Goal: Entertainment & Leisure: Browse casually

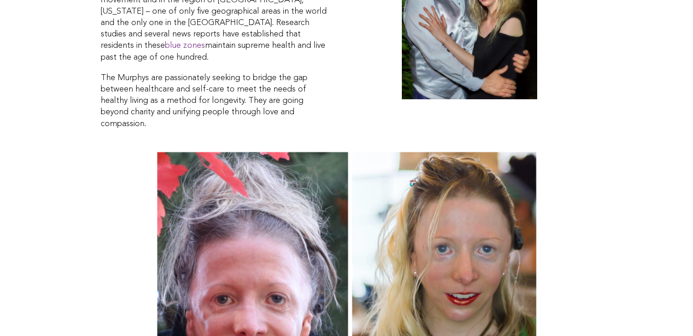
scroll to position [1788, 0]
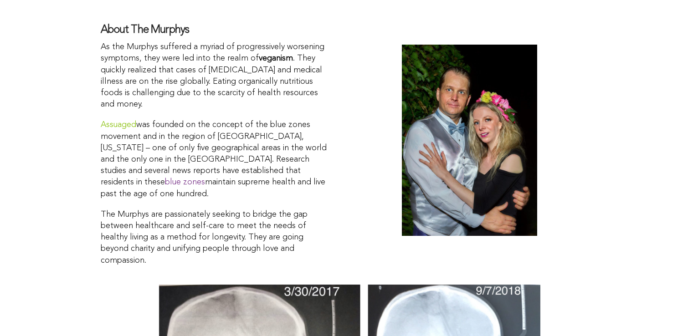
click at [121, 121] on link "Assuaged" at bounding box center [119, 125] width 36 height 8
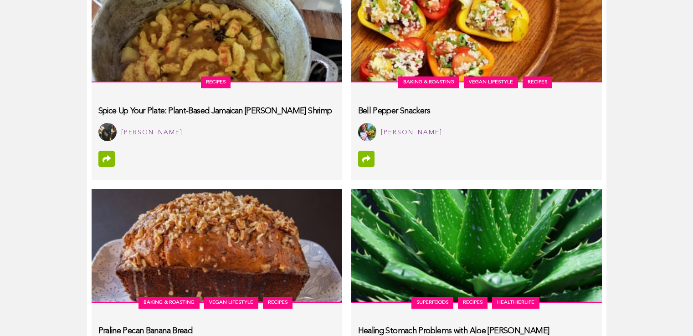
scroll to position [4721, 0]
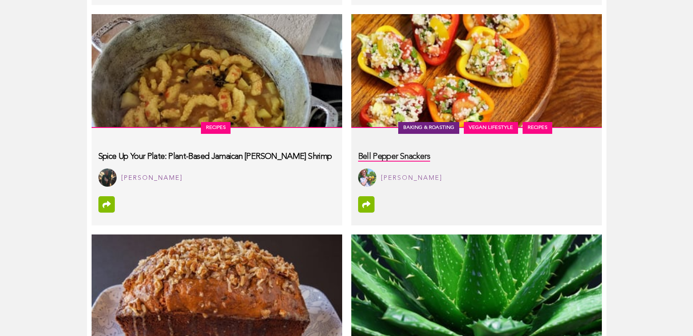
click at [430, 127] on link "Baking & Roasting" at bounding box center [428, 128] width 61 height 12
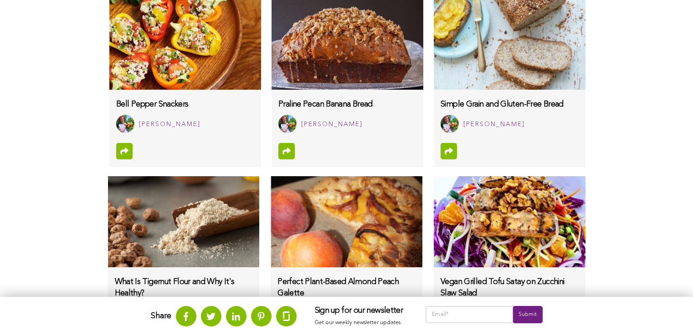
scroll to position [550, 0]
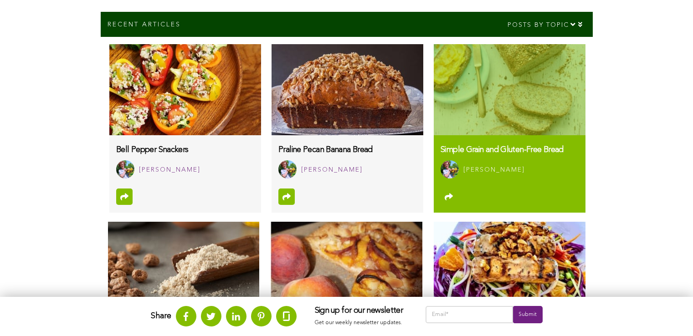
click at [521, 89] on img at bounding box center [509, 89] width 151 height 91
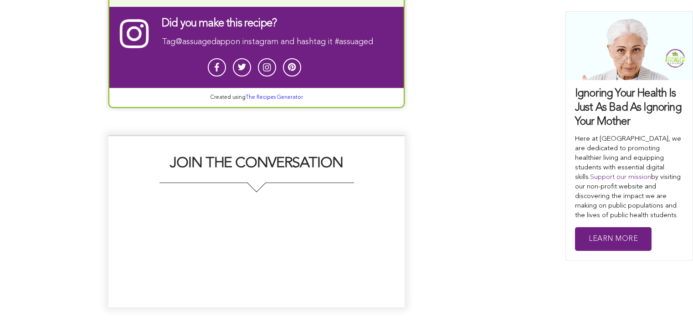
scroll to position [3424, 0]
